Goal: Check status

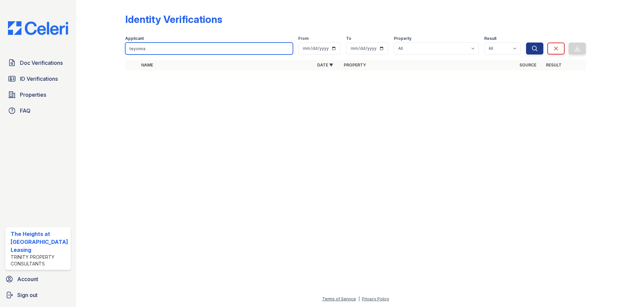
drag, startPoint x: 0, startPoint y: 0, endPoint x: 142, endPoint y: 47, distance: 149.1
click at [142, 47] on input "teyonna" at bounding box center [209, 49] width 168 height 12
paste input "Kamiel"
type input "Kamiel"
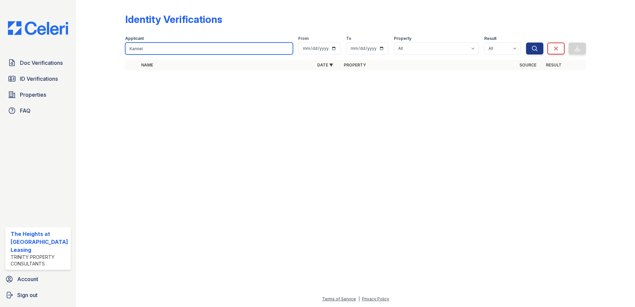
click at [526, 43] on button "Search" at bounding box center [534, 49] width 17 height 12
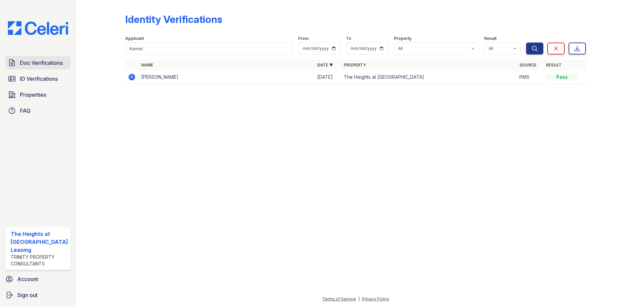
click at [32, 63] on span "Doc Verifications" at bounding box center [41, 63] width 43 height 8
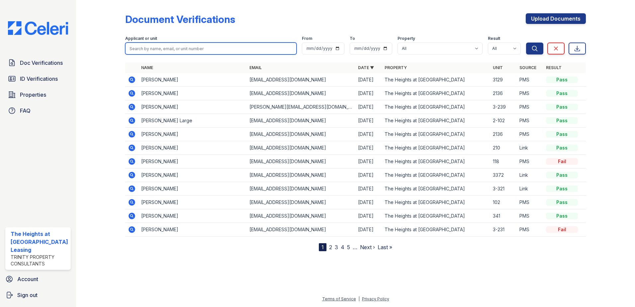
click at [141, 49] on input "search" at bounding box center [211, 49] width 172 height 12
paste input "Kamiel"
type input "Kamiel"
click at [526, 43] on button "Search" at bounding box center [534, 49] width 17 height 12
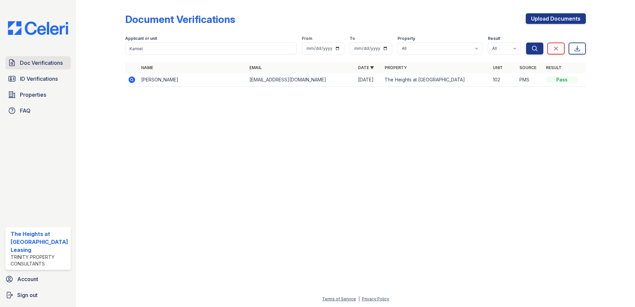
click at [30, 62] on span "Doc Verifications" at bounding box center [41, 63] width 43 height 8
